Goal: Information Seeking & Learning: Learn about a topic

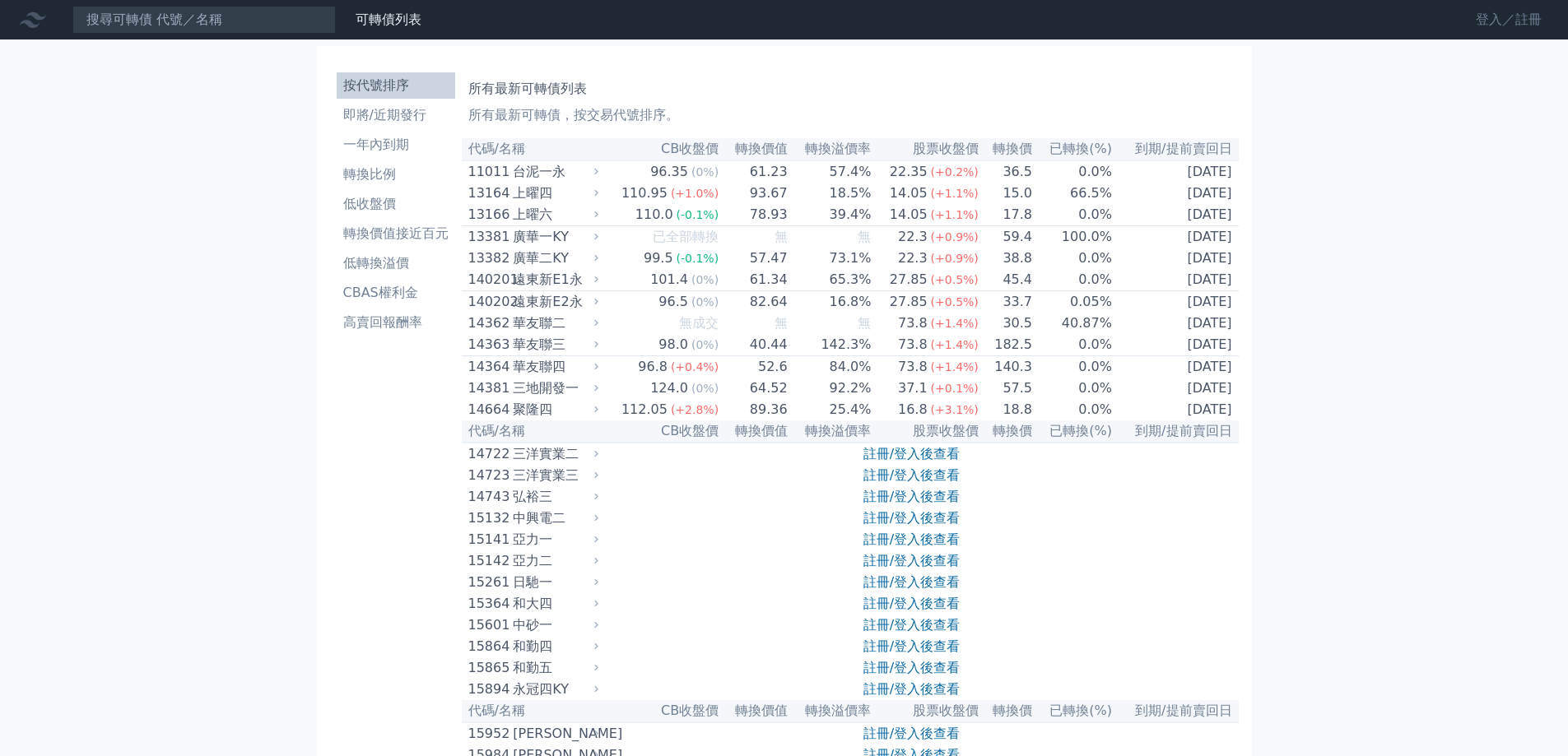
click at [1472, 17] on link "登入／註冊" at bounding box center [1509, 20] width 92 height 26
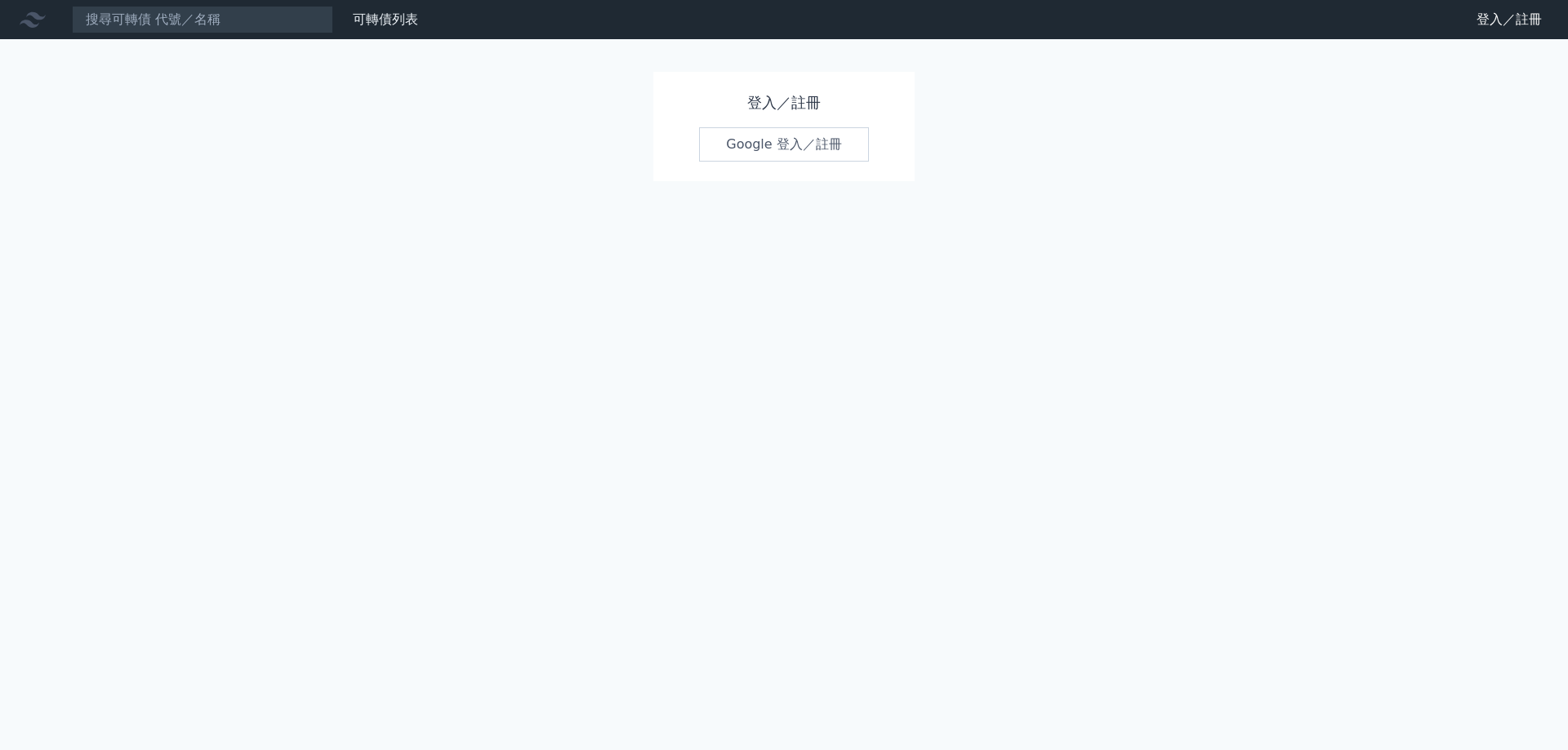
click at [773, 141] on link "Google 登入／註冊" at bounding box center [784, 145] width 170 height 34
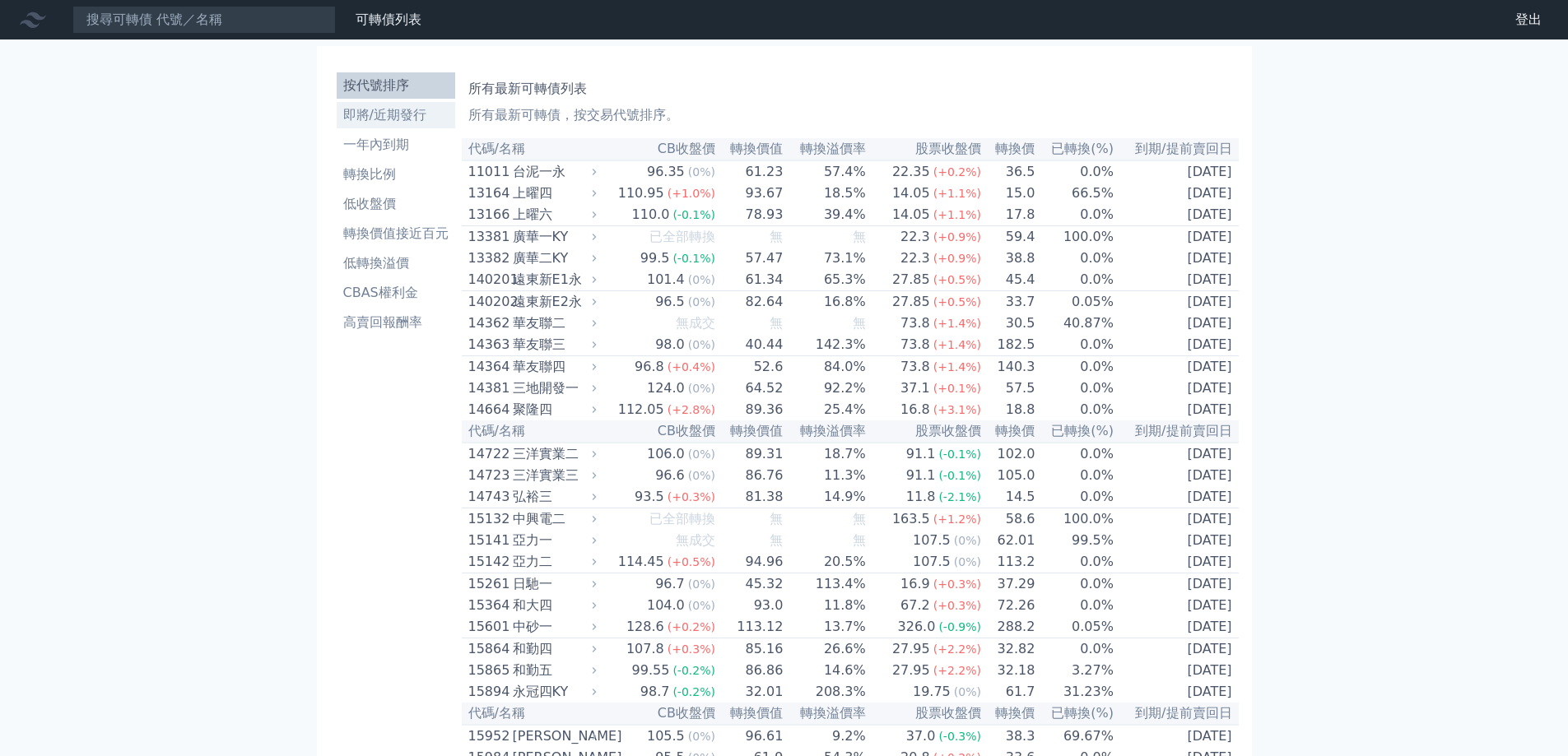
click at [387, 115] on li "即將/近期發行" at bounding box center [396, 115] width 119 height 20
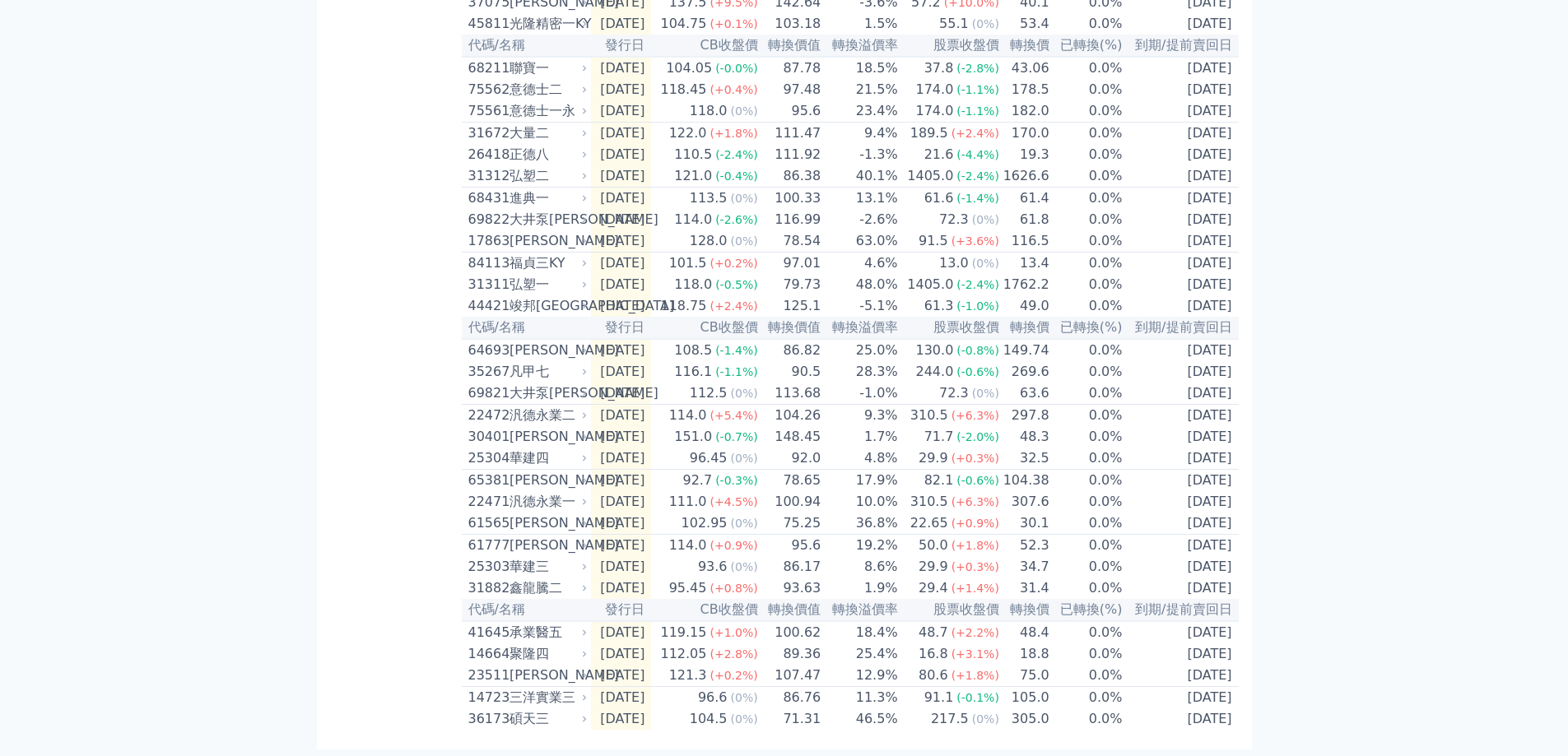
scroll to position [460, 0]
